Goal: Information Seeking & Learning: Learn about a topic

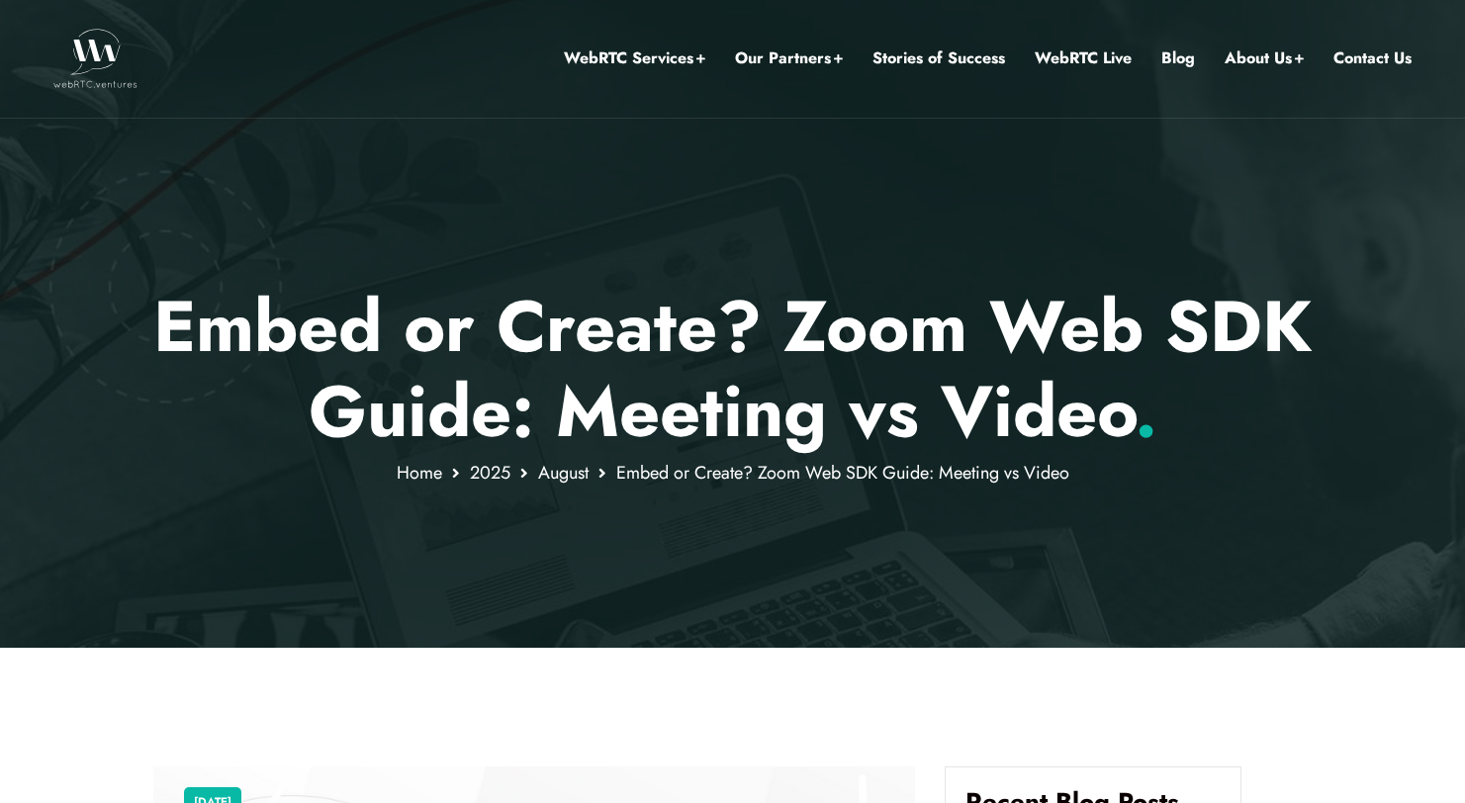
scroll to position [1, 0]
click at [463, 338] on p "Embed or Create? Zoom Web SDK Guide: Meeting vs Video ." at bounding box center [732, 369] width 1158 height 171
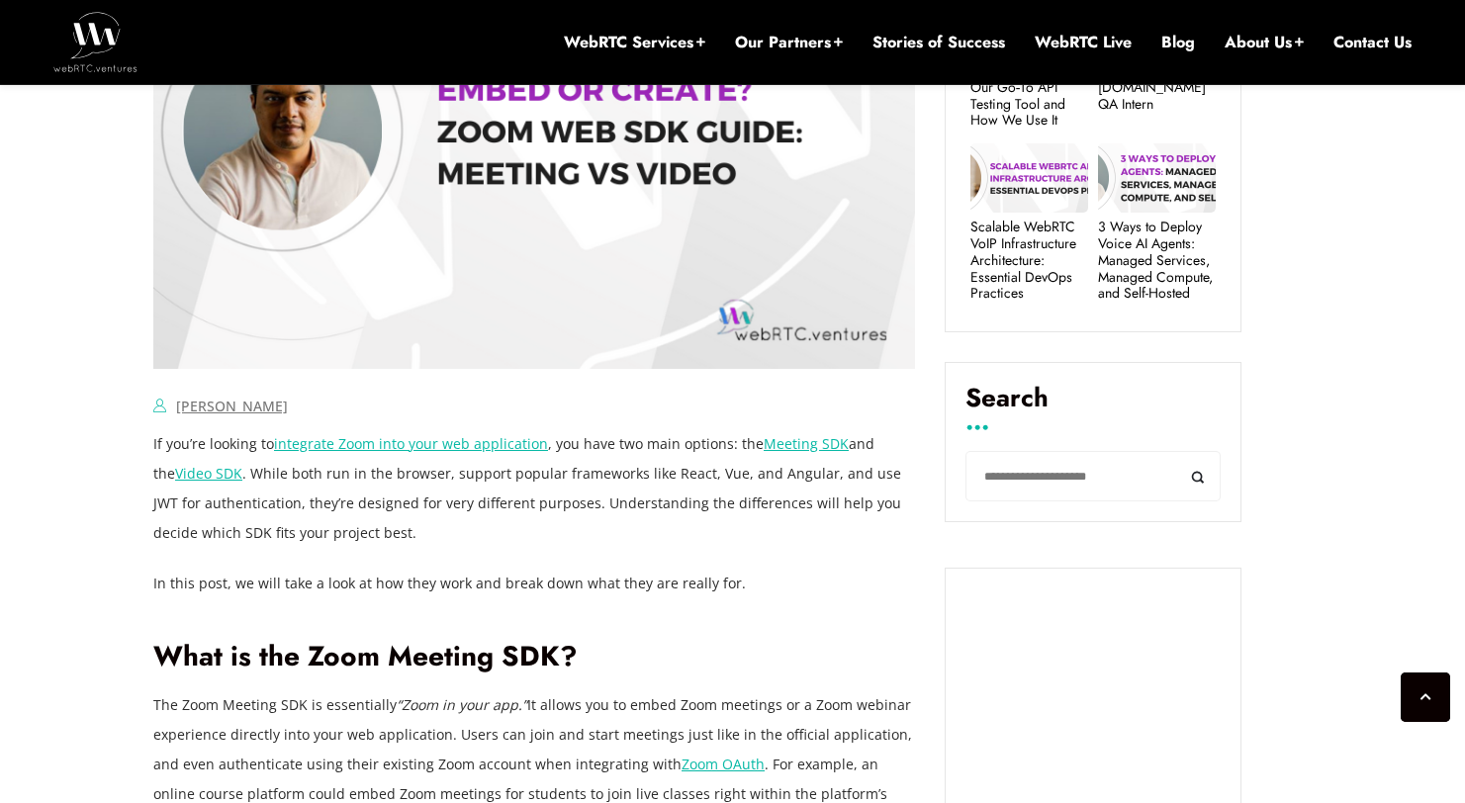
scroll to position [1422, 0]
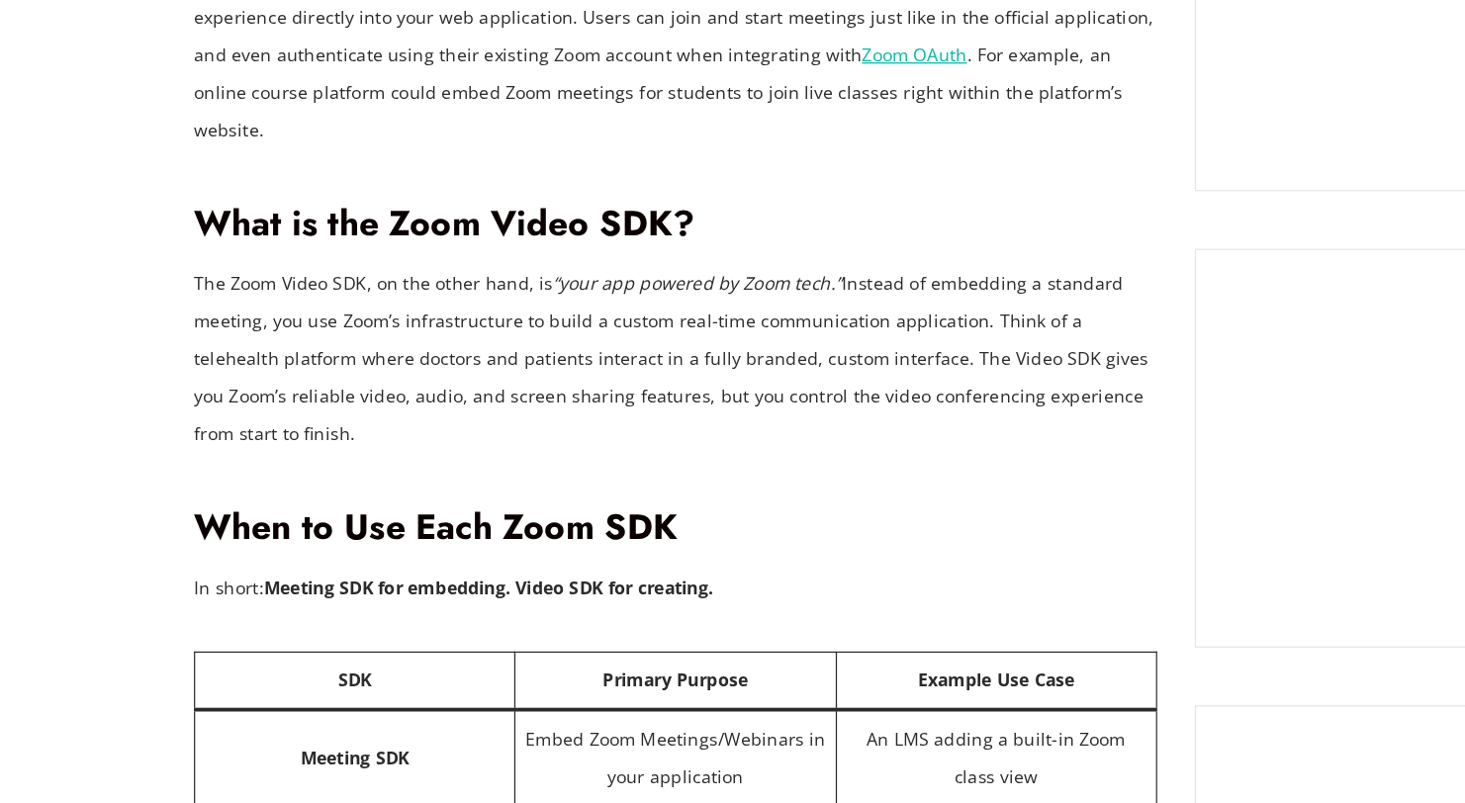
scroll to position [1789, 0]
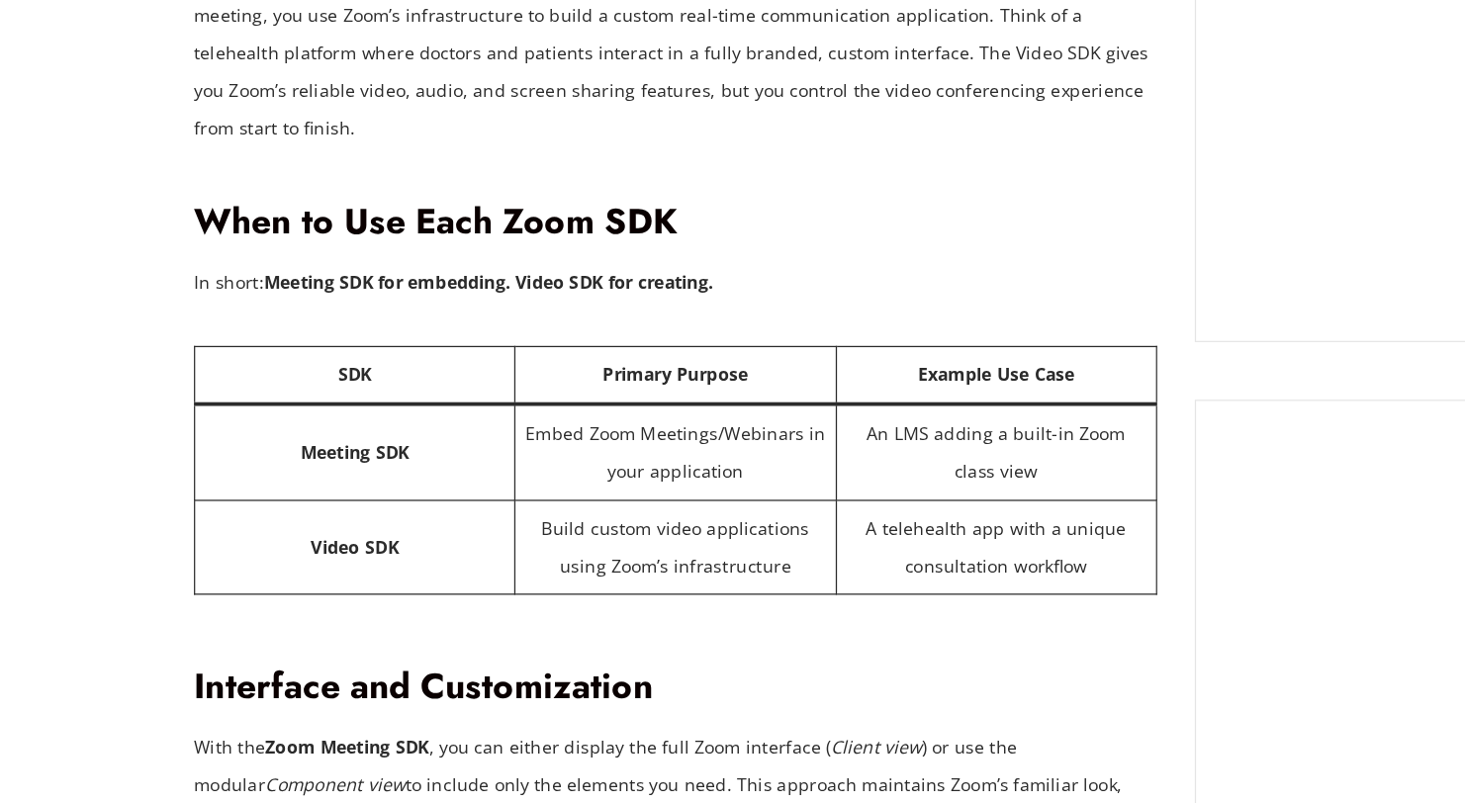
click at [157, 442] on th "SDK" at bounding box center [280, 465] width 253 height 46
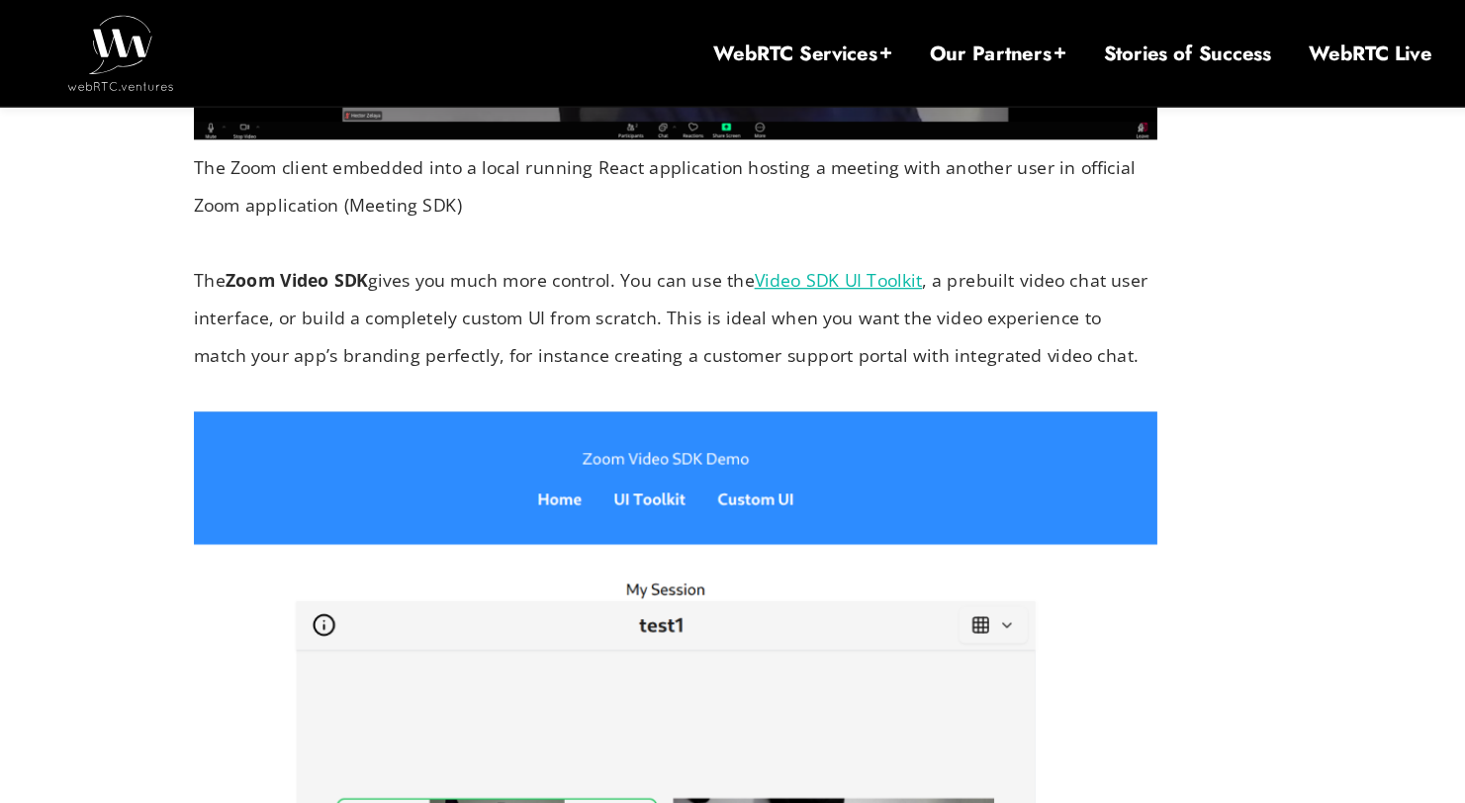
scroll to position [2958, 0]
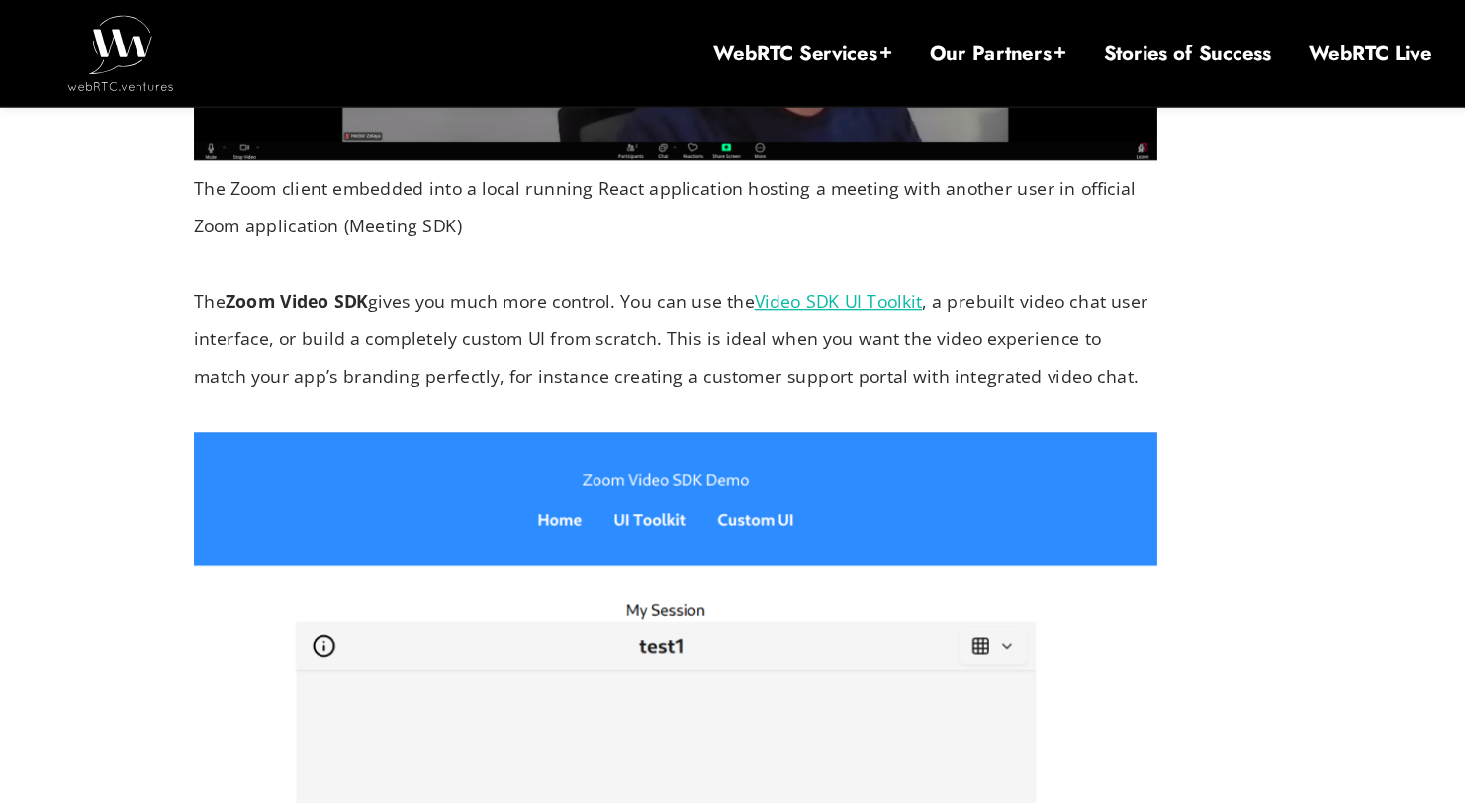
click at [115, 182] on div "[DATE] [PERSON_NAME] Comments Off on Embed or Create? Zoom Web SDK Guide: Meeti…" at bounding box center [732, 426] width 1465 height 5233
click at [123, 177] on div "[DATE] [PERSON_NAME] Comments Off on Embed or Create? Zoom Web SDK Guide: Meeti…" at bounding box center [732, 426] width 1465 height 5233
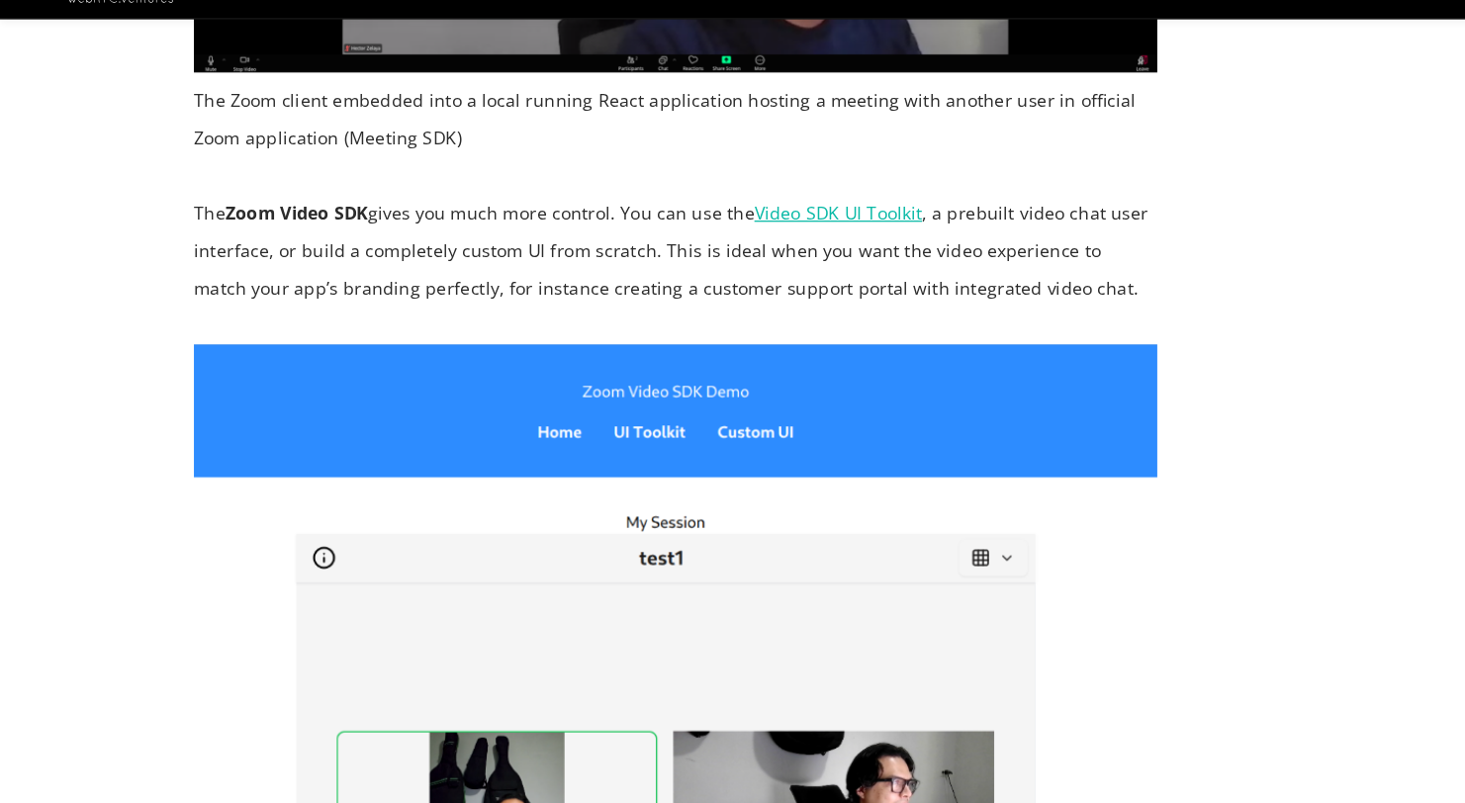
click at [116, 245] on div "[DATE] [PERSON_NAME] Comments Off on Embed or Create? Zoom Web SDK Guide: Meeti…" at bounding box center [732, 426] width 1465 height 5233
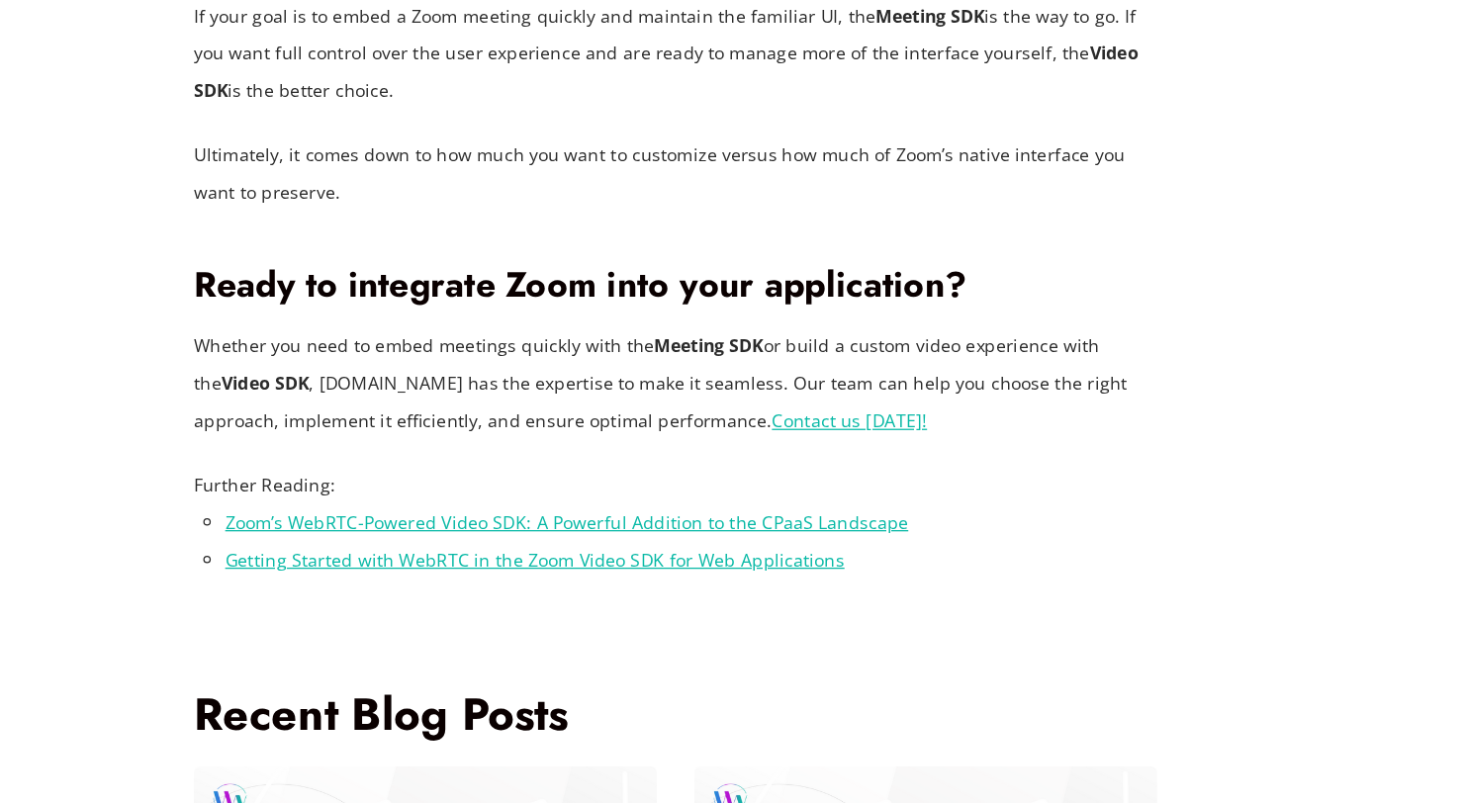
scroll to position [4394, 0]
